Goal: Transaction & Acquisition: Purchase product/service

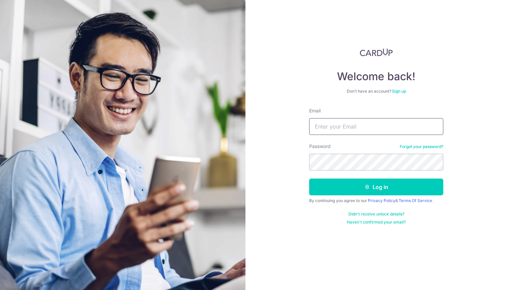
type input "[EMAIL_ADDRESS][DOMAIN_NAME]"
click at [376, 187] on button "Log in" at bounding box center [376, 186] width 134 height 17
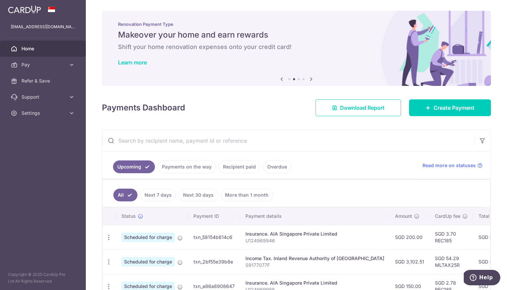
scroll to position [45, 0]
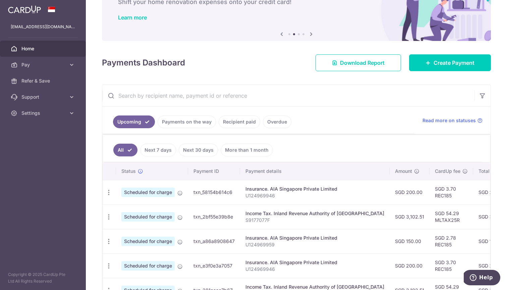
click at [248, 122] on link "Recipient paid" at bounding box center [240, 121] width 42 height 13
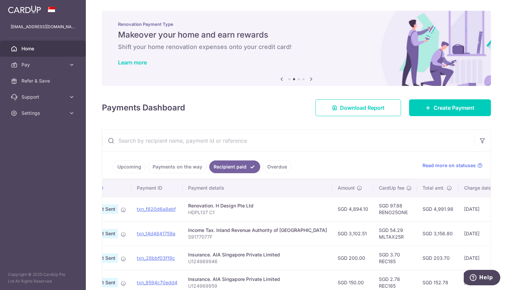
scroll to position [0, 43]
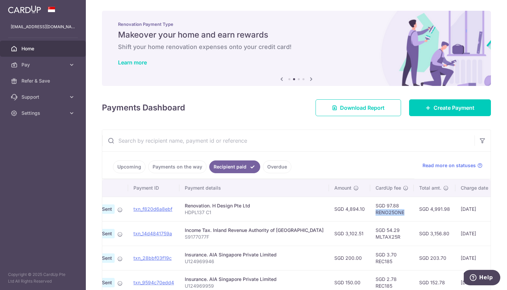
drag, startPoint x: 351, startPoint y: 212, endPoint x: 386, endPoint y: 213, distance: 34.5
click at [386, 213] on td "SGD 97.88 RENO25ONE" at bounding box center [392, 208] width 44 height 24
copy td "RENO25ONE"
click at [445, 108] on span "Create Payment" at bounding box center [454, 108] width 41 height 8
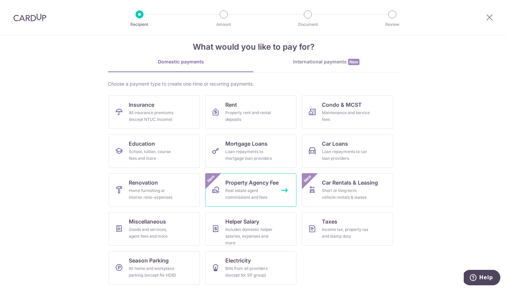
scroll to position [10, 0]
click at [163, 186] on link "Renovation Home furnishing or interior reno-expenses" at bounding box center [154, 190] width 91 height 34
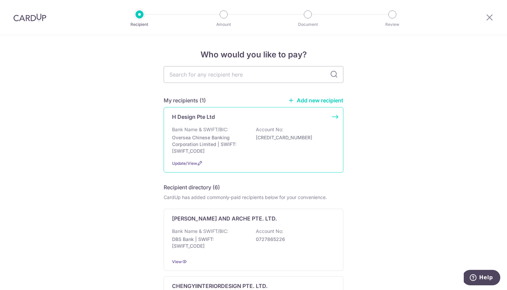
click at [244, 120] on div "H Design Pte Ltd" at bounding box center [249, 117] width 155 height 8
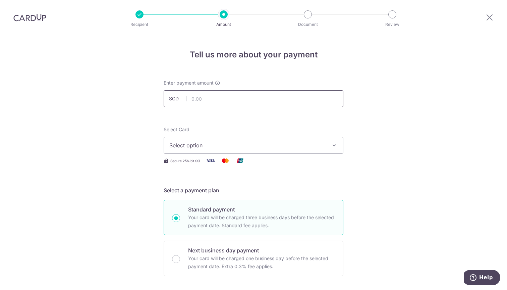
click at [210, 97] on input "text" at bounding box center [254, 98] width 180 height 17
click at [208, 147] on span "Select option" at bounding box center [247, 145] width 156 height 8
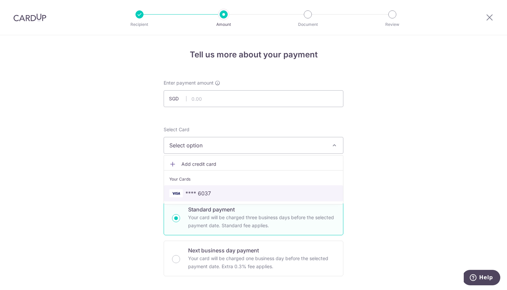
click at [209, 192] on span "**** 6037" at bounding box center [197, 193] width 25 height 8
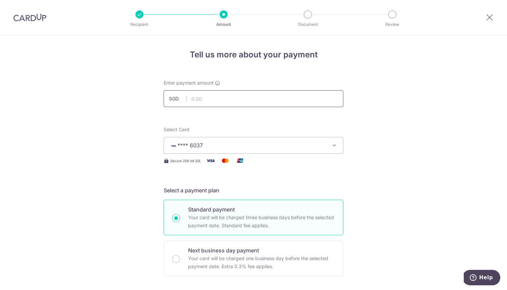
click at [203, 102] on input "text" at bounding box center [254, 98] width 180 height 17
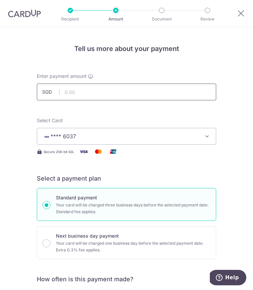
click at [145, 89] on input "text" at bounding box center [127, 91] width 180 height 17
type input "25,043.13"
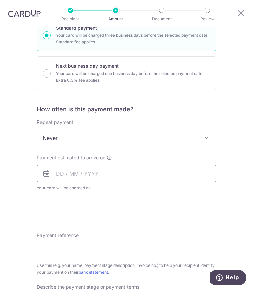
click at [69, 172] on input "text" at bounding box center [127, 173] width 180 height 17
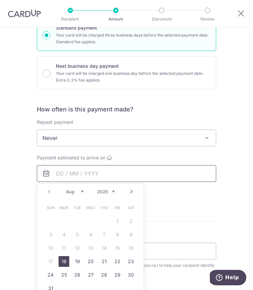
scroll to position [193, 0]
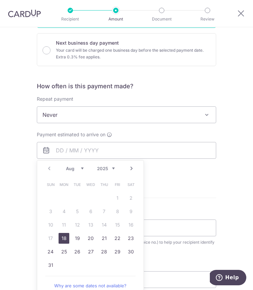
click at [65, 237] on link "18" at bounding box center [64, 238] width 11 height 11
type input "[DATE]"
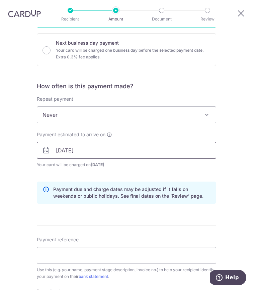
click at [104, 151] on input "[DATE]" at bounding box center [127, 150] width 180 height 17
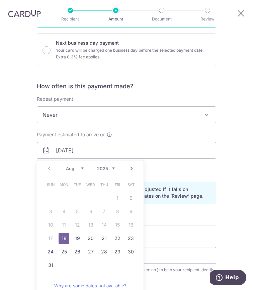
click at [224, 166] on div "Tell us more about your payment Enter payment amount SGD 25,043.13 25043.13 Sel…" at bounding box center [126, 172] width 253 height 676
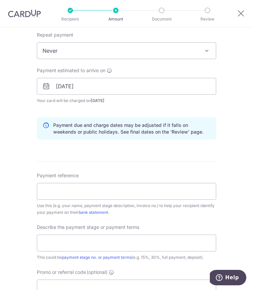
scroll to position [263, 0]
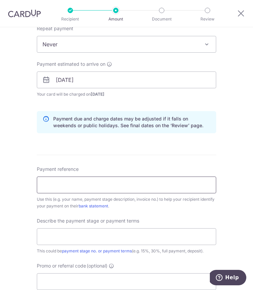
click at [99, 181] on input "Payment reference" at bounding box center [127, 184] width 180 height 17
click at [51, 181] on input "Payment reference" at bounding box center [127, 184] width 180 height 17
paste input "HDPL137 C2"
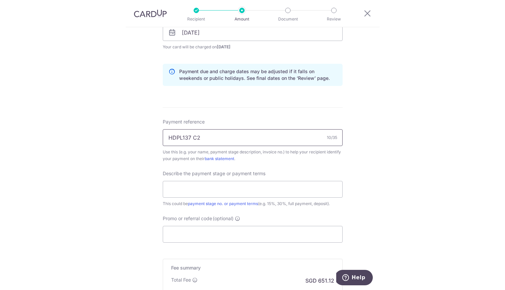
scroll to position [315, 0]
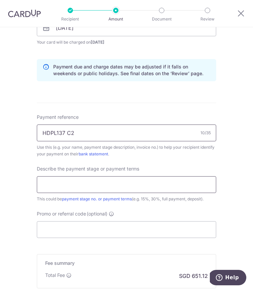
type input "HDPL137 C2"
click at [69, 185] on input "text" at bounding box center [127, 184] width 180 height 17
type input "2nd payment (45%)"
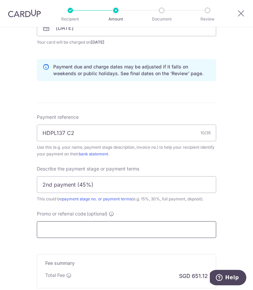
click at [61, 226] on input "Promo or referral code (optional)" at bounding box center [127, 229] width 180 height 17
paste input "HDPL137 C2"
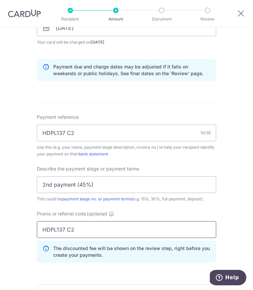
drag, startPoint x: 84, startPoint y: 231, endPoint x: 4, endPoint y: 226, distance: 79.6
click at [4, 226] on div "Tell us more about your payment Enter payment amount SGD 25,043.13 25043.13 Sel…" at bounding box center [126, 65] width 253 height 706
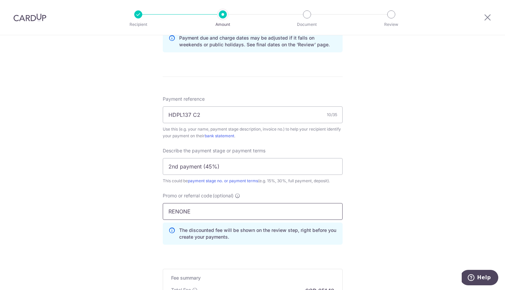
scroll to position [360, 0]
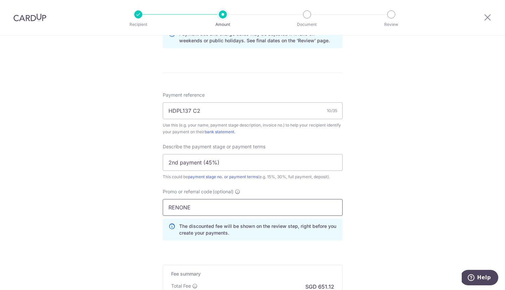
drag, startPoint x: 207, startPoint y: 206, endPoint x: 109, endPoint y: 202, distance: 98.6
click at [109, 202] on div "Tell us more about your payment Enter payment amount SGD 25,043.13 25043.13 Sel…" at bounding box center [252, 29] width 505 height 709
paste input "25O"
type input "RENO25ONE"
click at [106, 203] on div "Tell us more about your payment Enter payment amount SGD 25,043.13 25043.13 Sel…" at bounding box center [252, 29] width 505 height 709
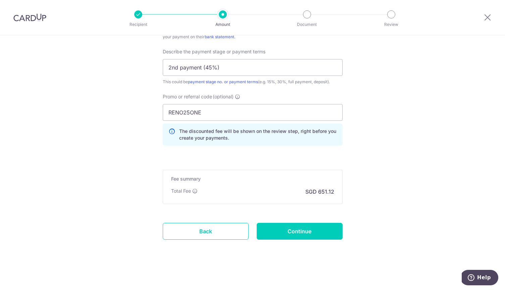
scroll to position [455, 0]
click at [286, 235] on input "Continue" at bounding box center [300, 231] width 86 height 17
type input "Create Schedule"
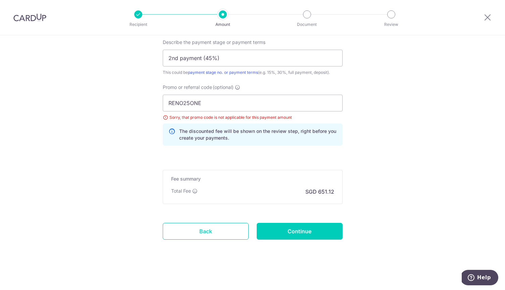
scroll to position [464, 0]
click at [213, 226] on link "Back" at bounding box center [206, 231] width 86 height 17
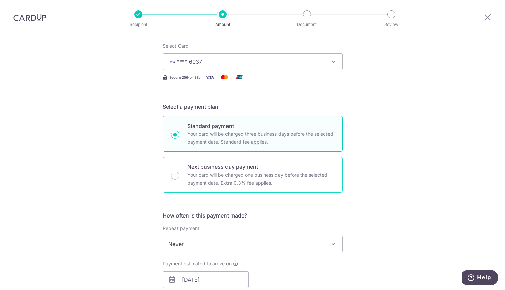
scroll to position [126, 0]
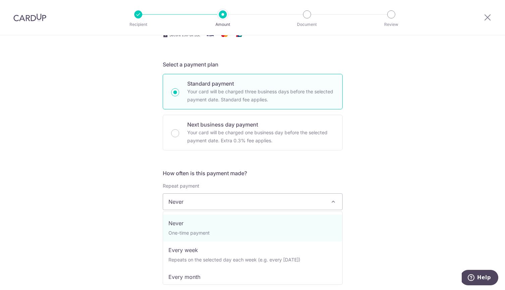
click at [215, 203] on span "Never" at bounding box center [252, 201] width 179 height 16
click at [379, 202] on div "Tell us more about your payment Enter payment amount SGD 25,043.13 25043.13 Sel…" at bounding box center [252, 268] width 505 height 719
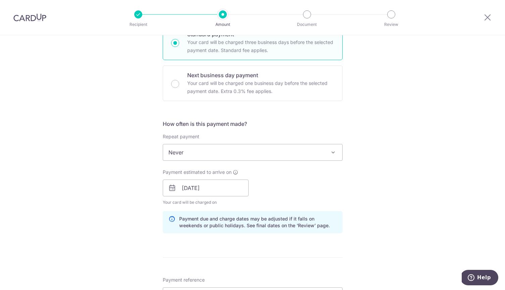
scroll to position [180, 0]
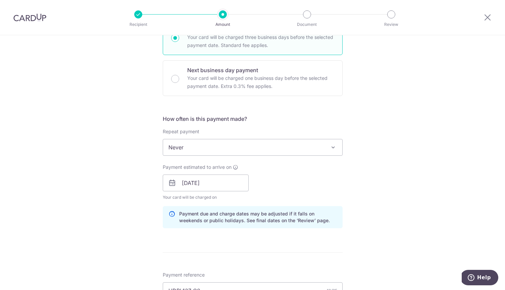
click at [298, 150] on span "Never" at bounding box center [252, 147] width 179 height 16
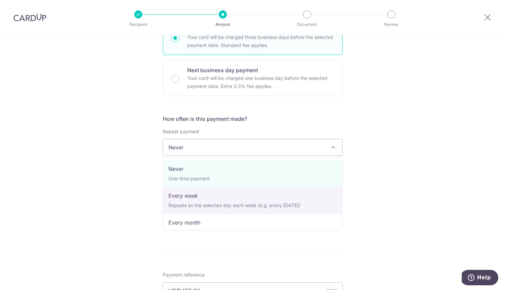
select select "2"
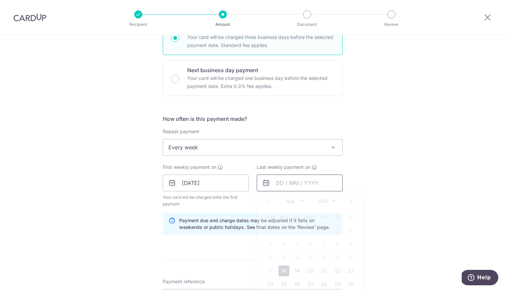
click at [283, 187] on input "text" at bounding box center [300, 182] width 86 height 17
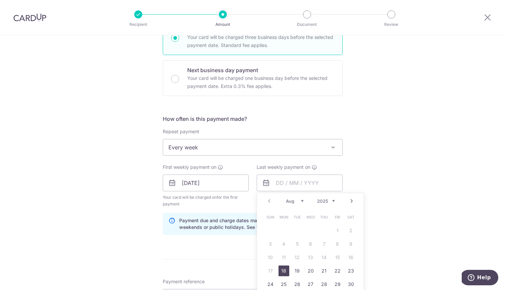
click at [394, 178] on div "Tell us more about your payment Enter payment amount SGD 25,043.13 25043.13 Sel…" at bounding box center [252, 217] width 505 height 725
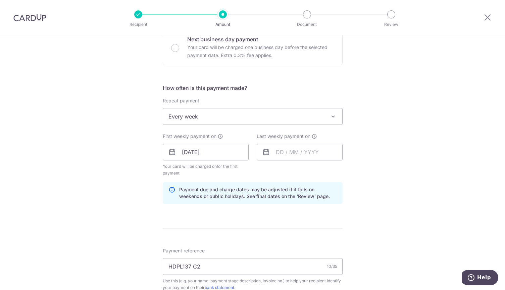
scroll to position [212, 0]
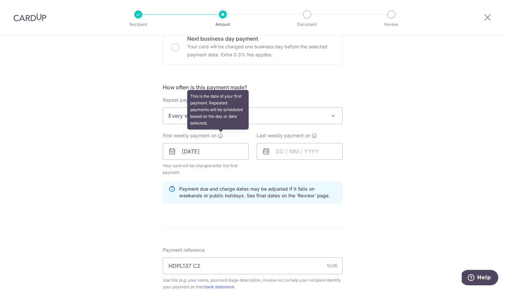
click at [221, 138] on span at bounding box center [220, 135] width 5 height 5
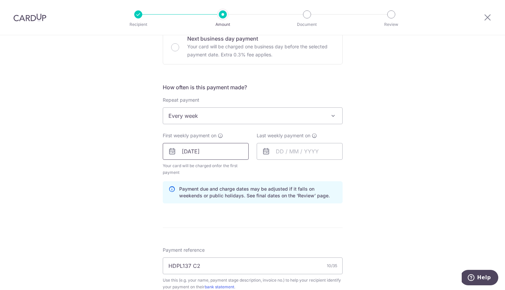
click at [212, 149] on input "[DATE]" at bounding box center [206, 151] width 86 height 17
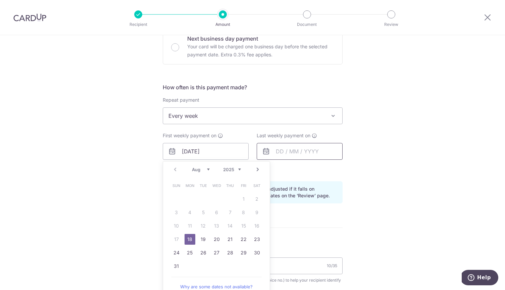
click at [304, 152] on input "text" at bounding box center [300, 151] width 86 height 17
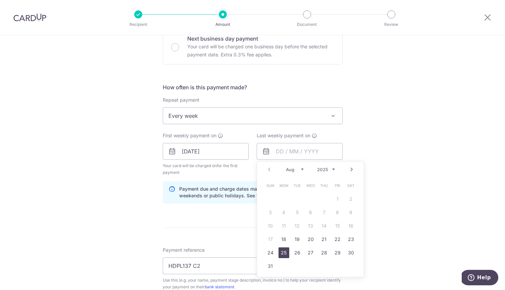
click at [285, 249] on link "25" at bounding box center [283, 252] width 11 height 11
type input "[DATE]"
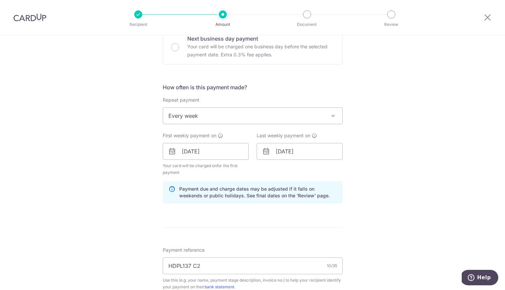
click at [347, 175] on div "Tell us more about your payment Enter payment amount SGD 25,043.13 25043.13 Sel…" at bounding box center [252, 186] width 505 height 725
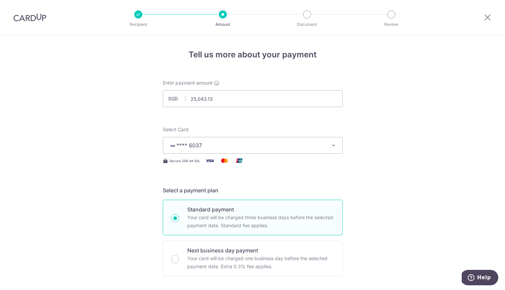
scroll to position [0, 0]
